Goal: Find specific page/section: Find specific page/section

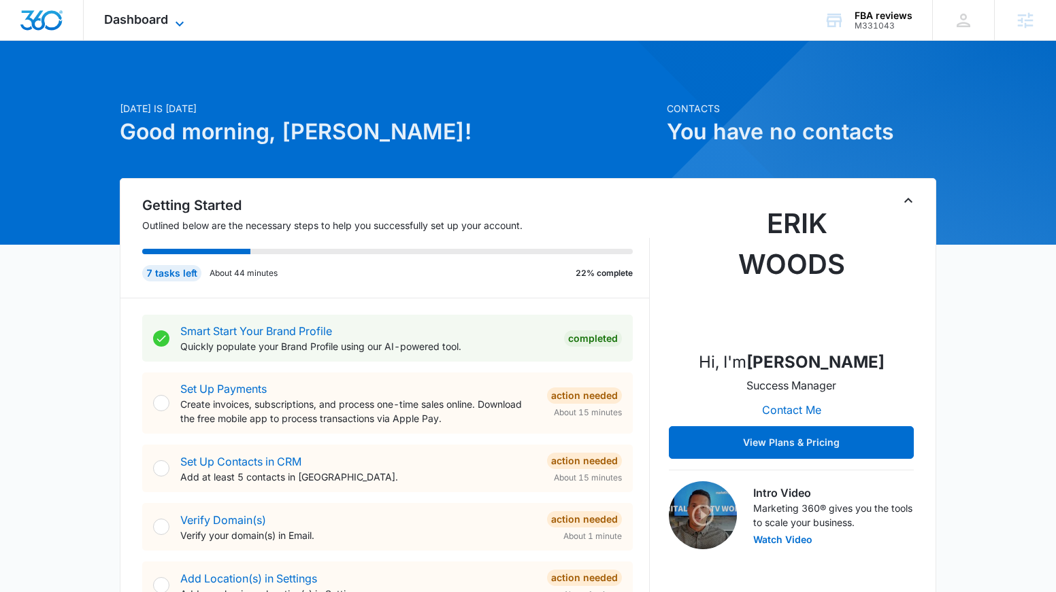
click at [175, 20] on icon at bounding box center [179, 24] width 16 height 16
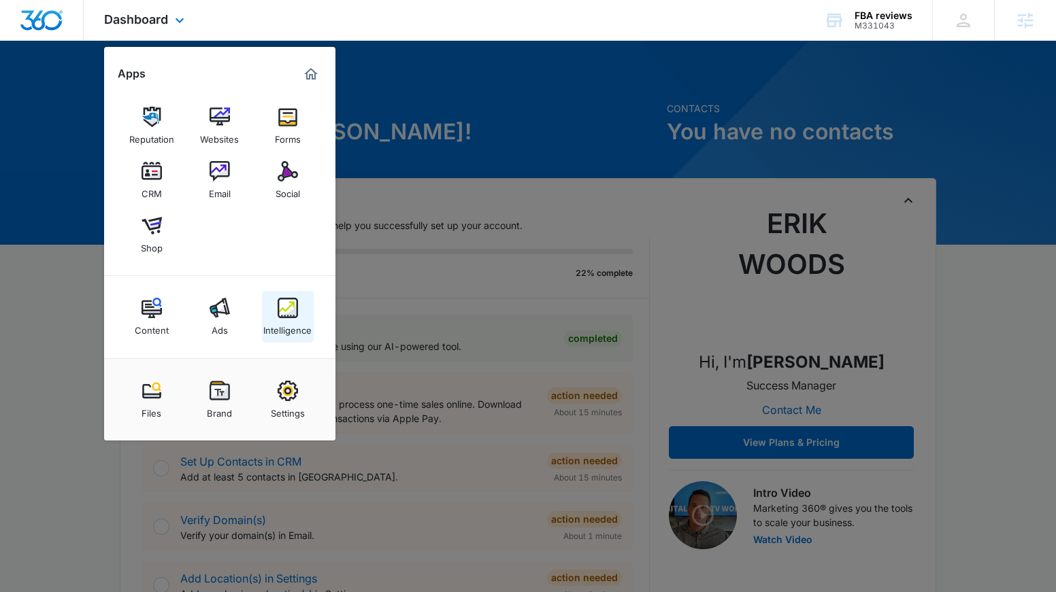
click at [283, 324] on div "Intelligence" at bounding box center [287, 327] width 48 height 18
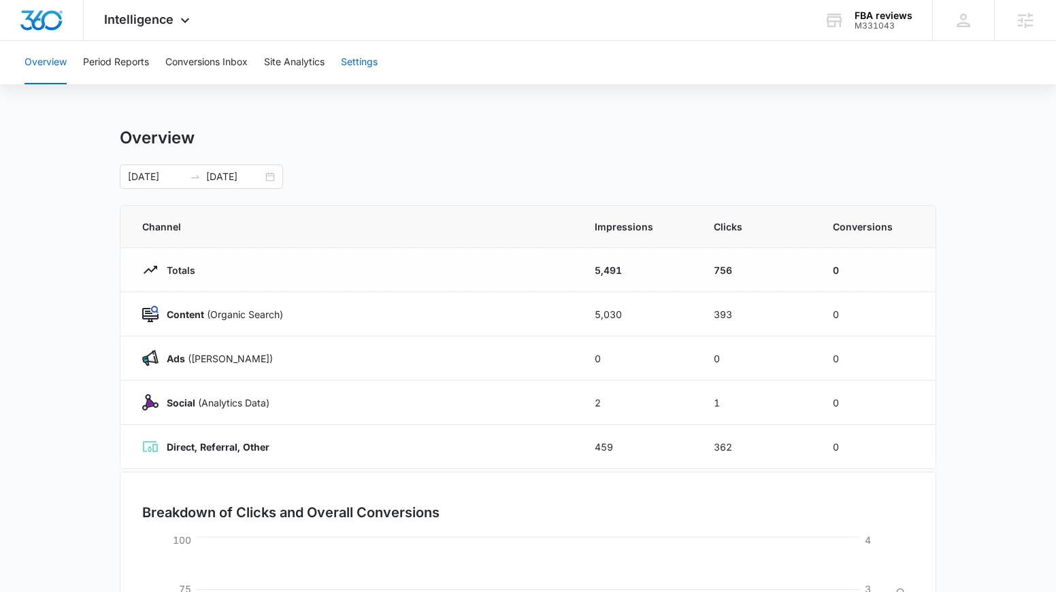
click at [374, 62] on button "Settings" at bounding box center [359, 63] width 37 height 44
